Goal: Use online tool/utility: Utilize a website feature to perform a specific function

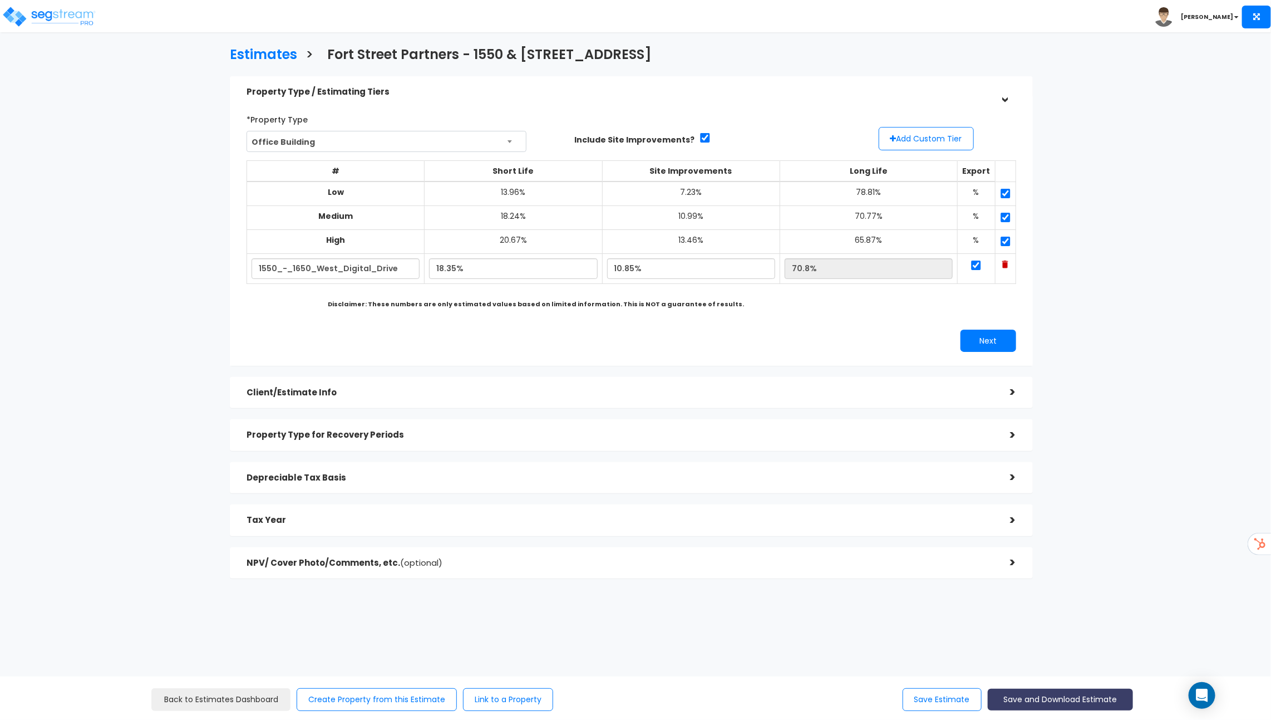
click at [1029, 703] on button "Save and Download Estimate" at bounding box center [1060, 699] width 145 height 22
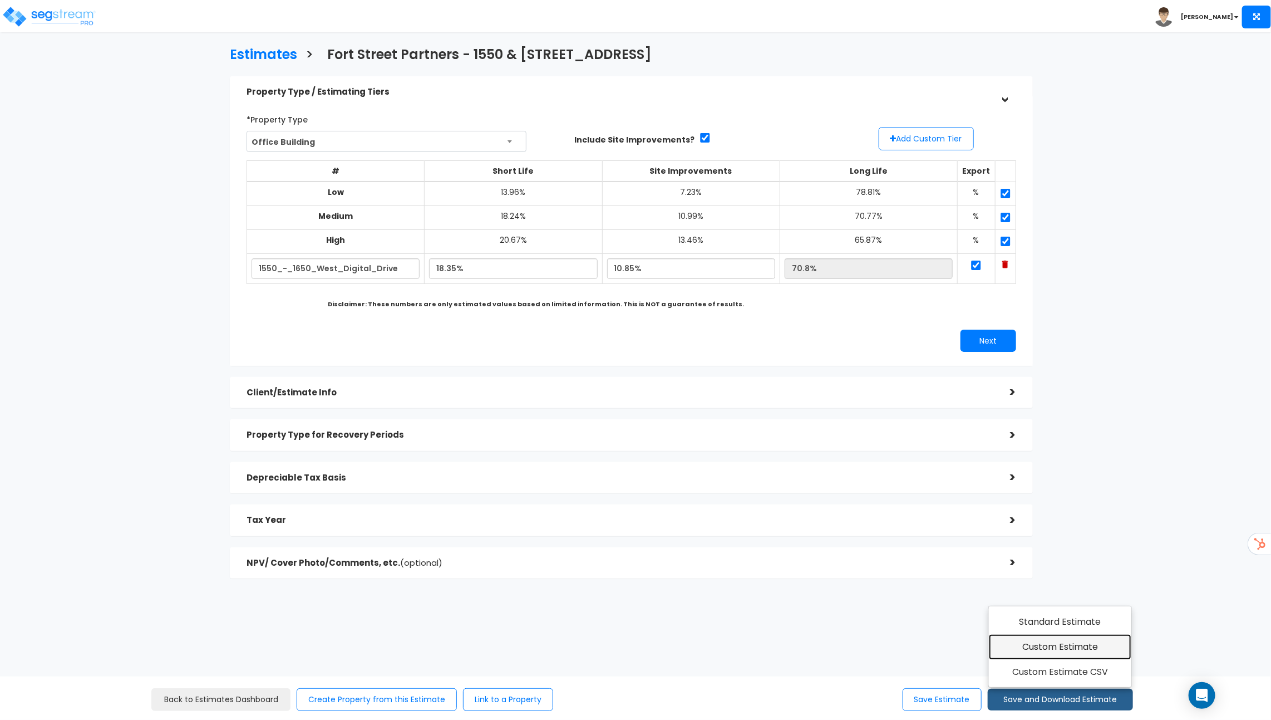
click at [1030, 639] on link "Custom Estimate" at bounding box center [1060, 647] width 143 height 26
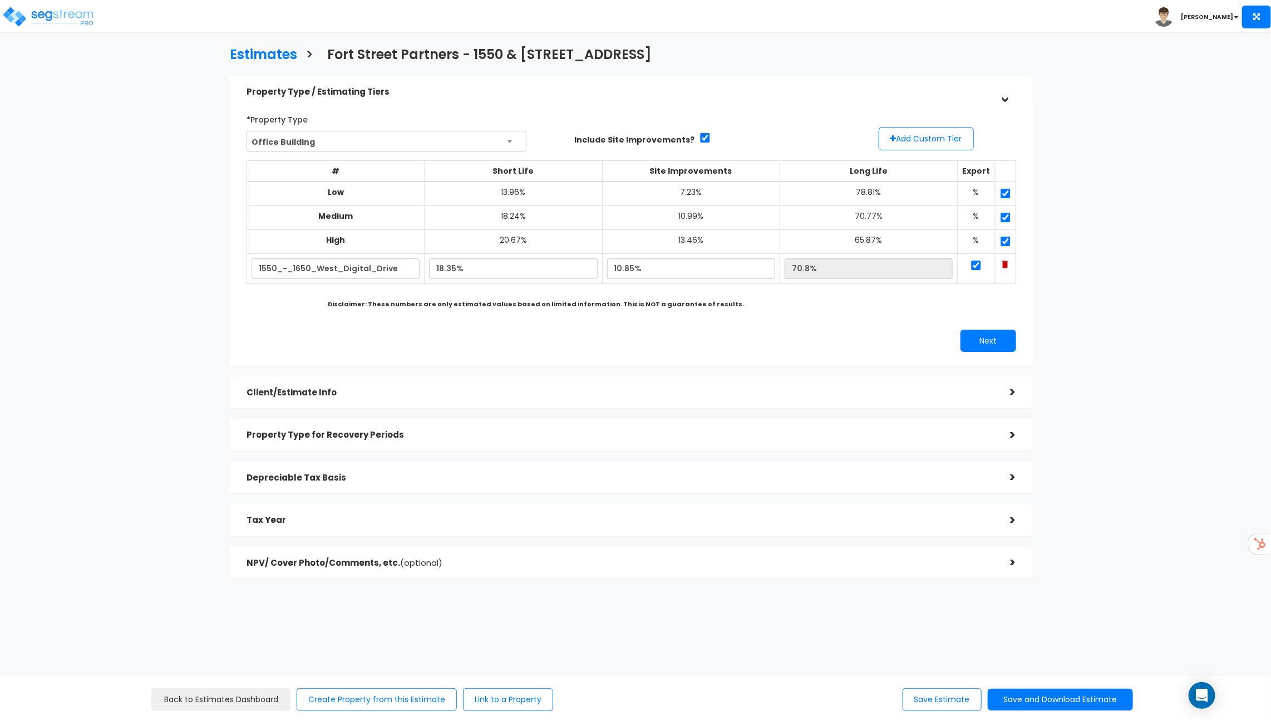
click at [537, 471] on div "Depreciable Tax Basis" at bounding box center [620, 478] width 747 height 21
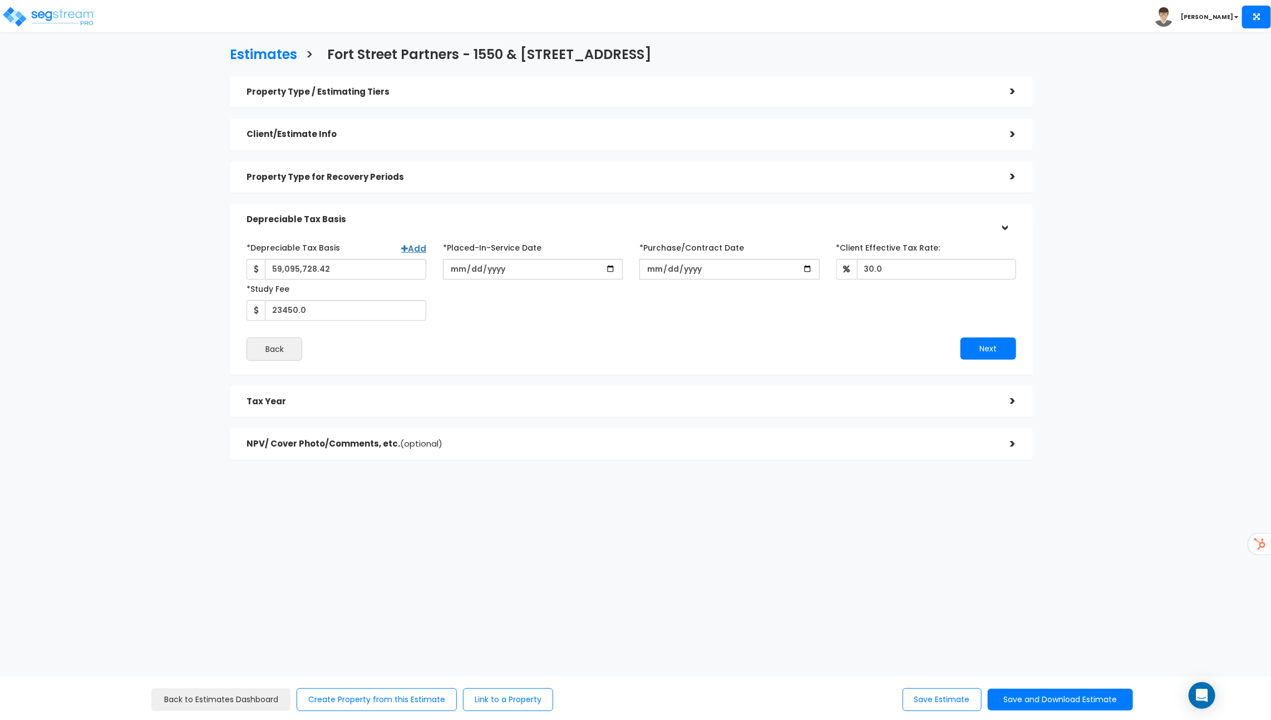
click at [580, 182] on div "Property Type for Recovery Periods" at bounding box center [620, 177] width 747 height 21
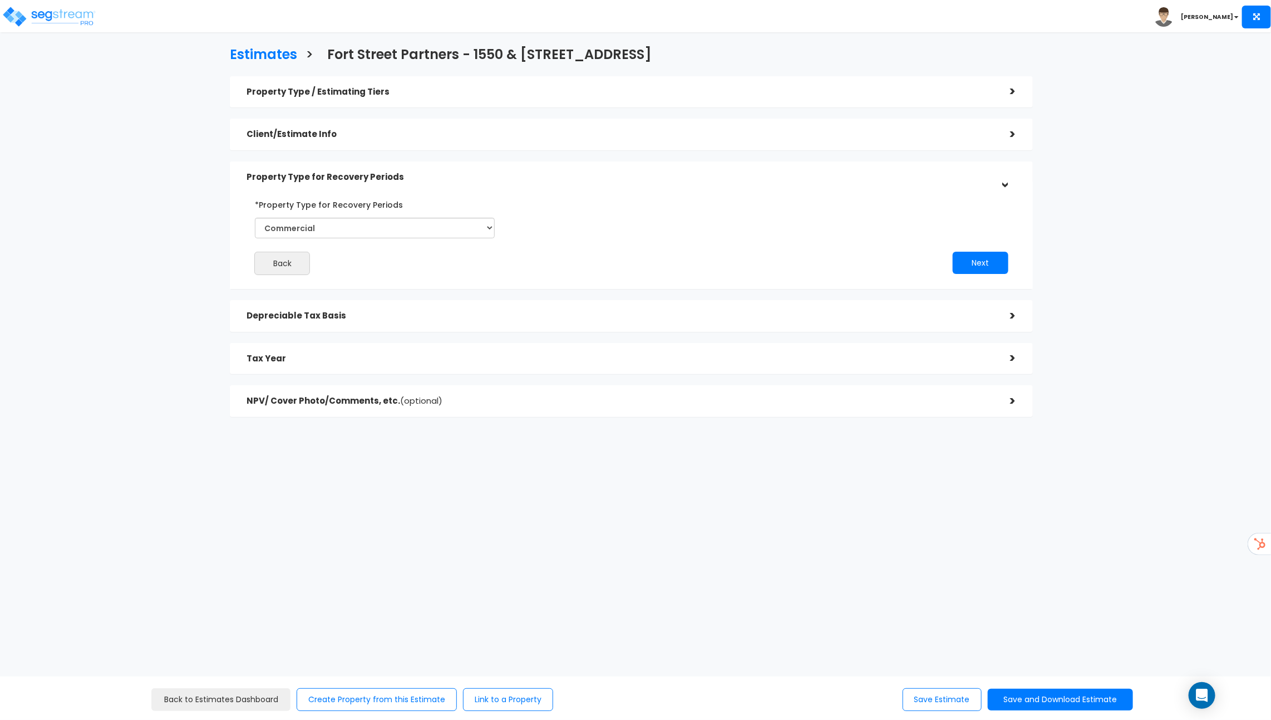
click at [558, 378] on div "Property Type / Estimating Tiers > *Property Type Office Building Assisted/Seni…" at bounding box center [631, 246] width 803 height 341
click at [563, 359] on h5 "Tax Year" at bounding box center [620, 358] width 747 height 9
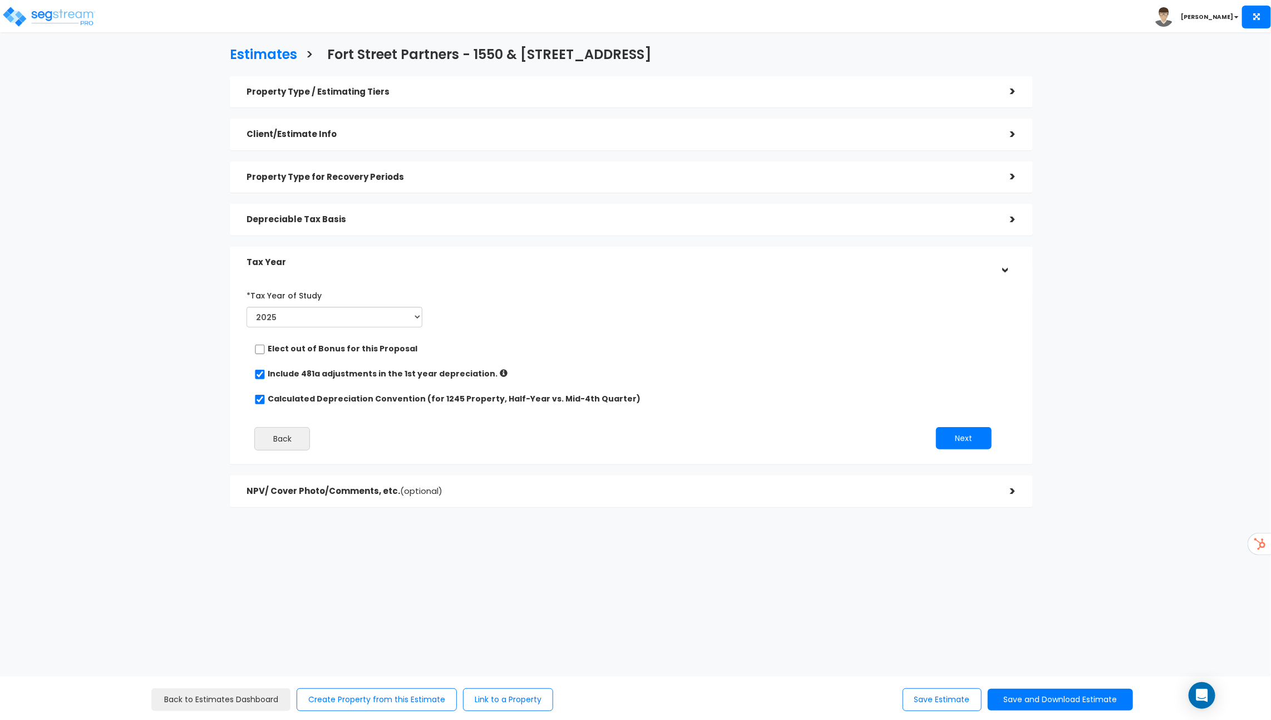
click at [544, 480] on div "NPV/ Cover Photo/Comments, etc. (optional) >" at bounding box center [631, 491] width 803 height 32
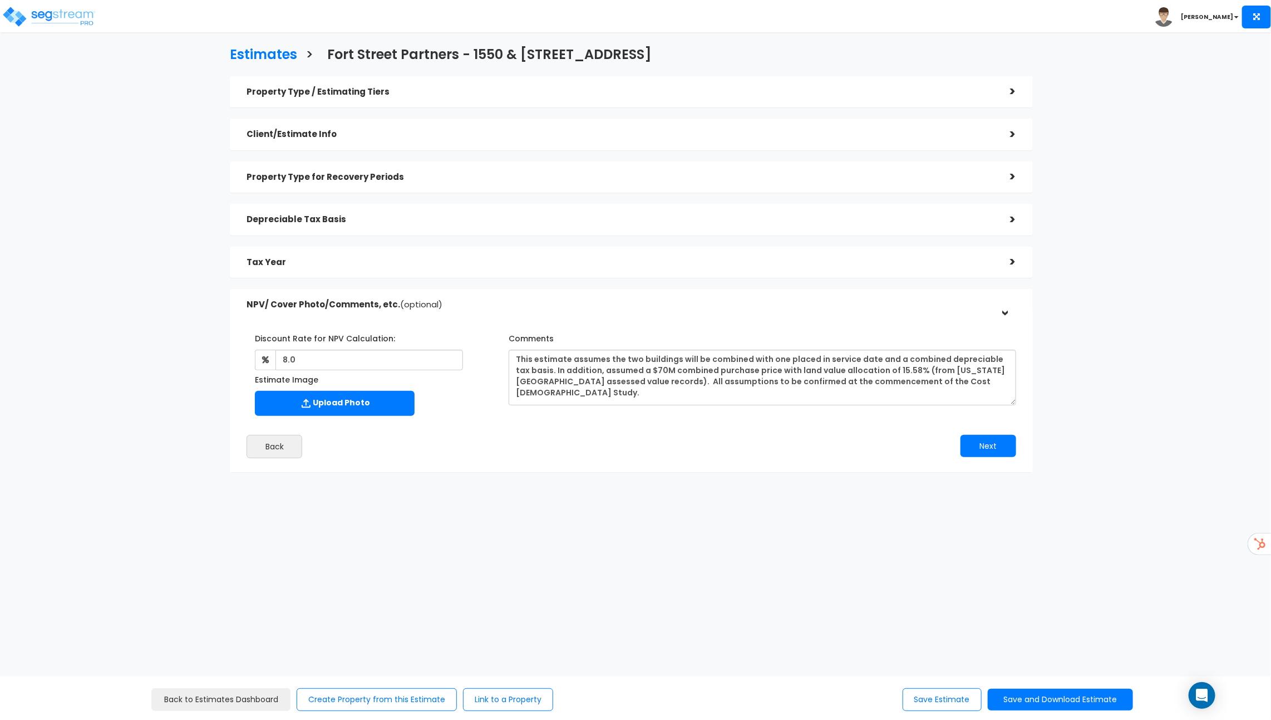
click at [538, 142] on div "Client/Estimate Info" at bounding box center [620, 134] width 747 height 21
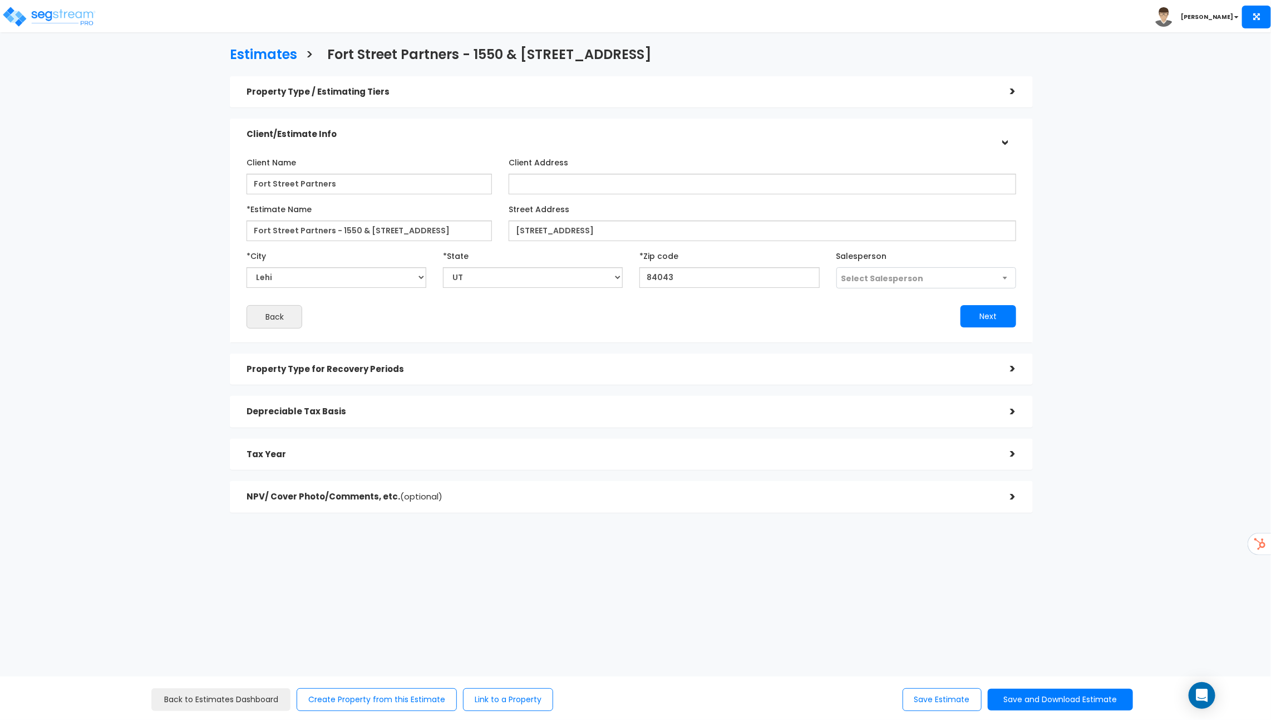
click at [547, 376] on div "Property Type for Recovery Periods" at bounding box center [620, 369] width 747 height 21
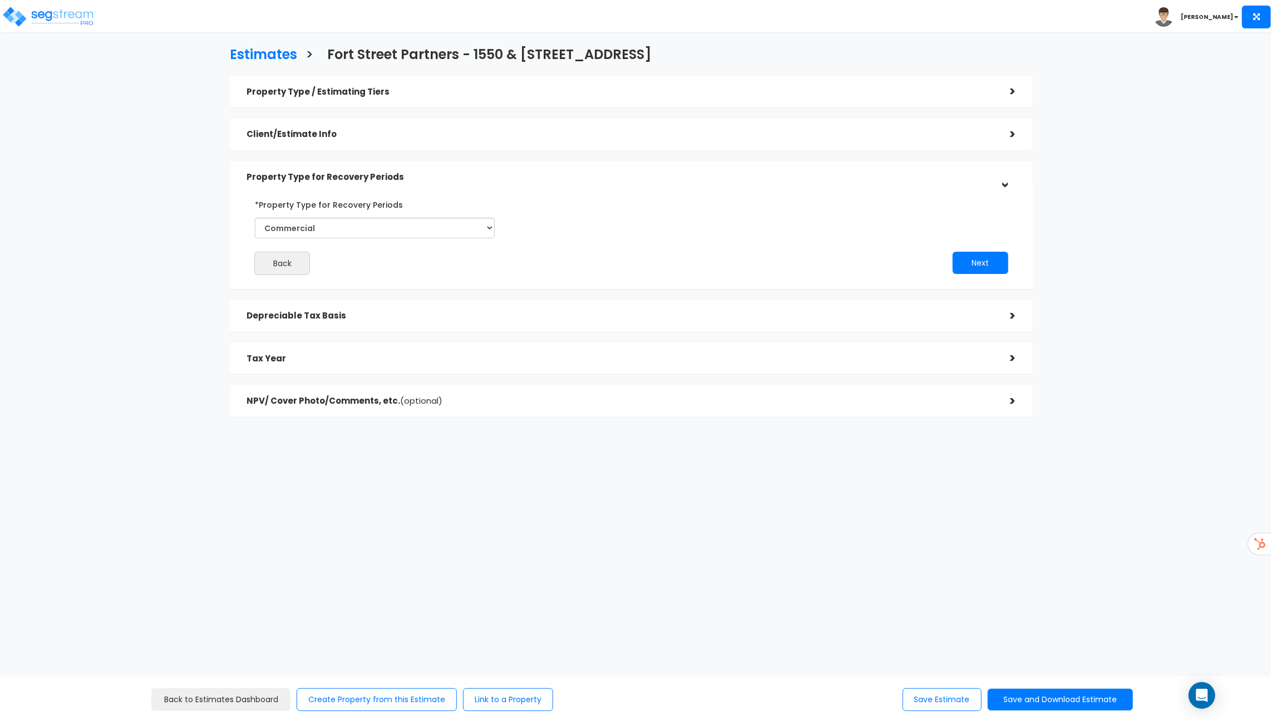
click at [547, 324] on div "Depreciable Tax Basis" at bounding box center [620, 316] width 747 height 21
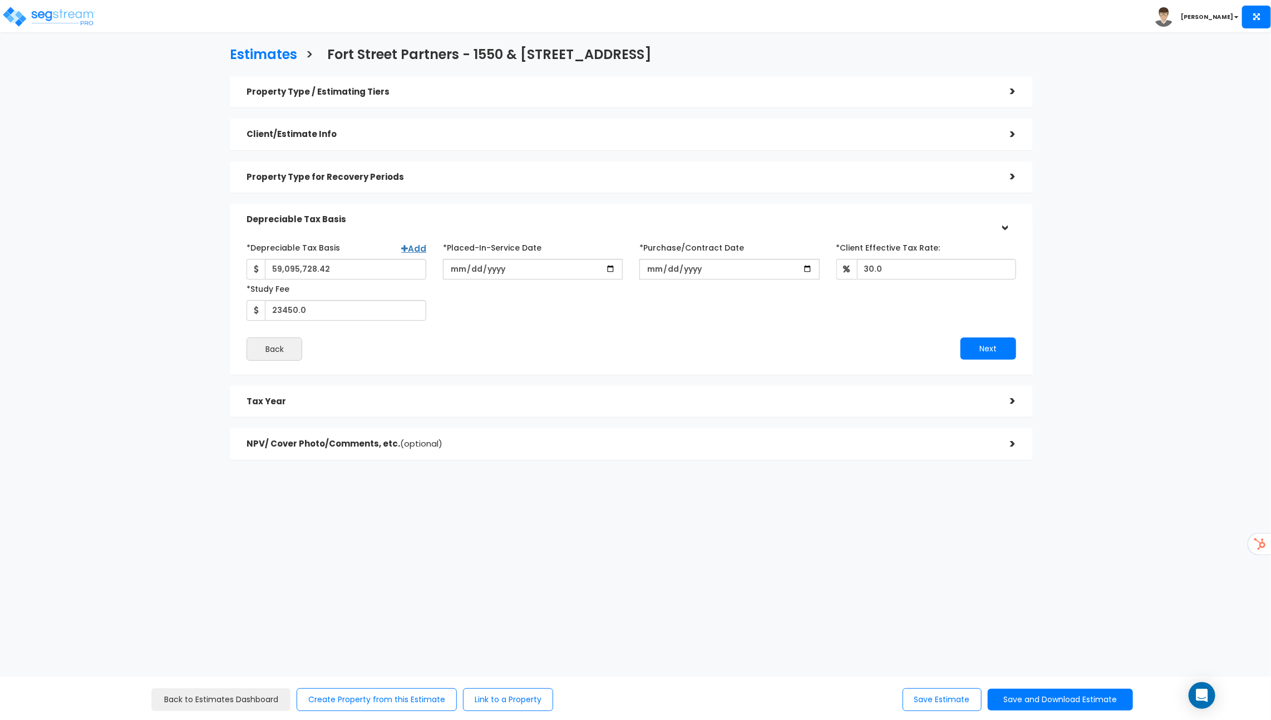
click at [535, 85] on div "Property Type / Estimating Tiers" at bounding box center [620, 92] width 747 height 21
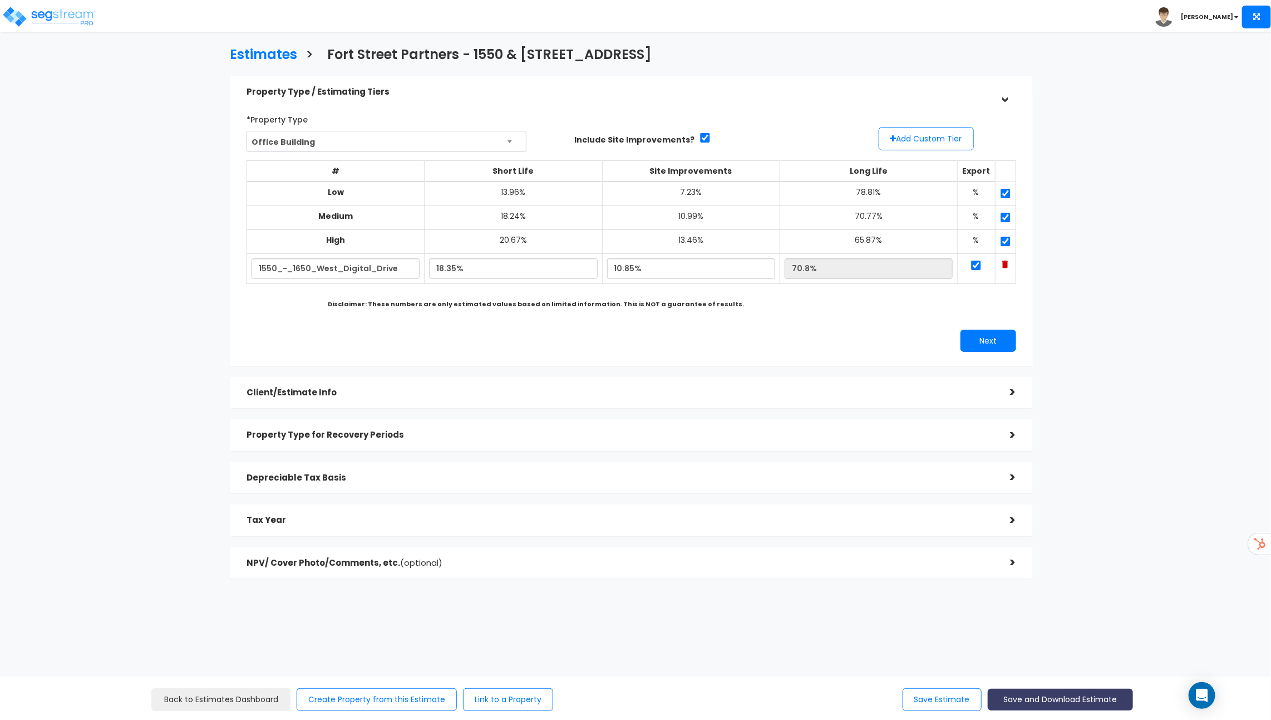
click at [1071, 696] on button "Save and Download Estimate" at bounding box center [1060, 699] width 145 height 22
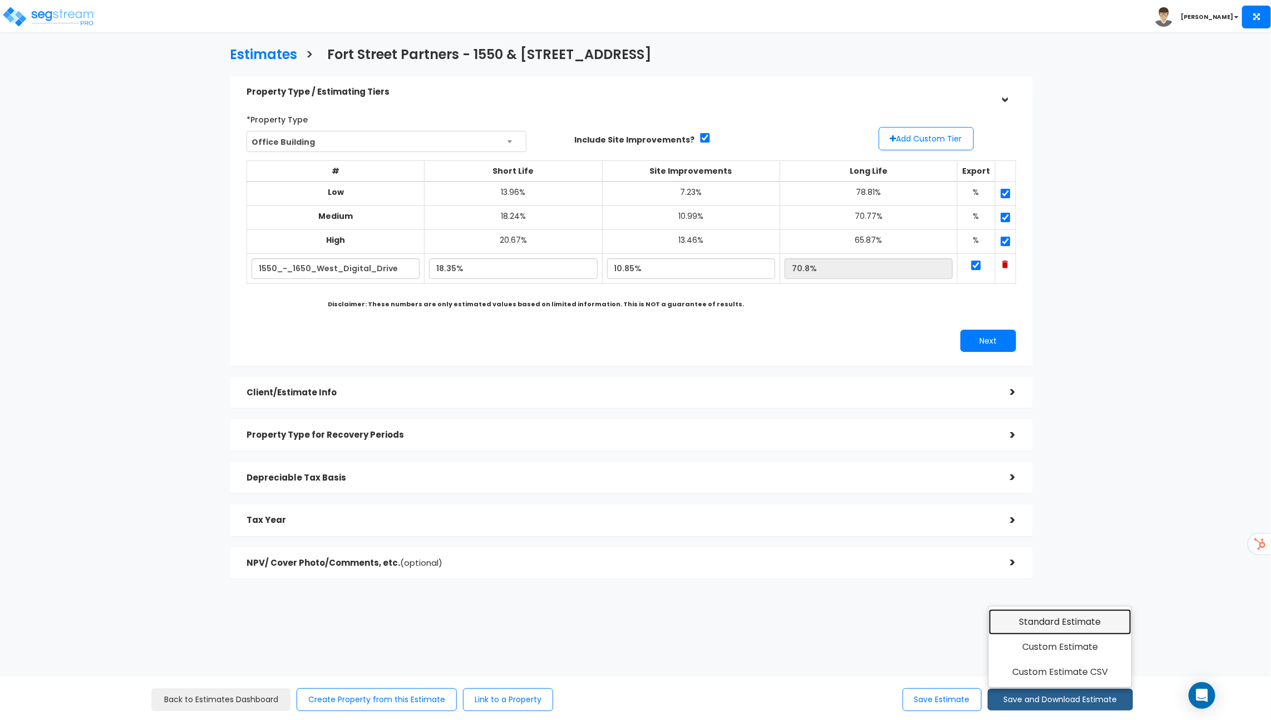
click at [1078, 623] on link "Standard Estimate" at bounding box center [1060, 622] width 143 height 26
